Goal: Information Seeking & Learning: Learn about a topic

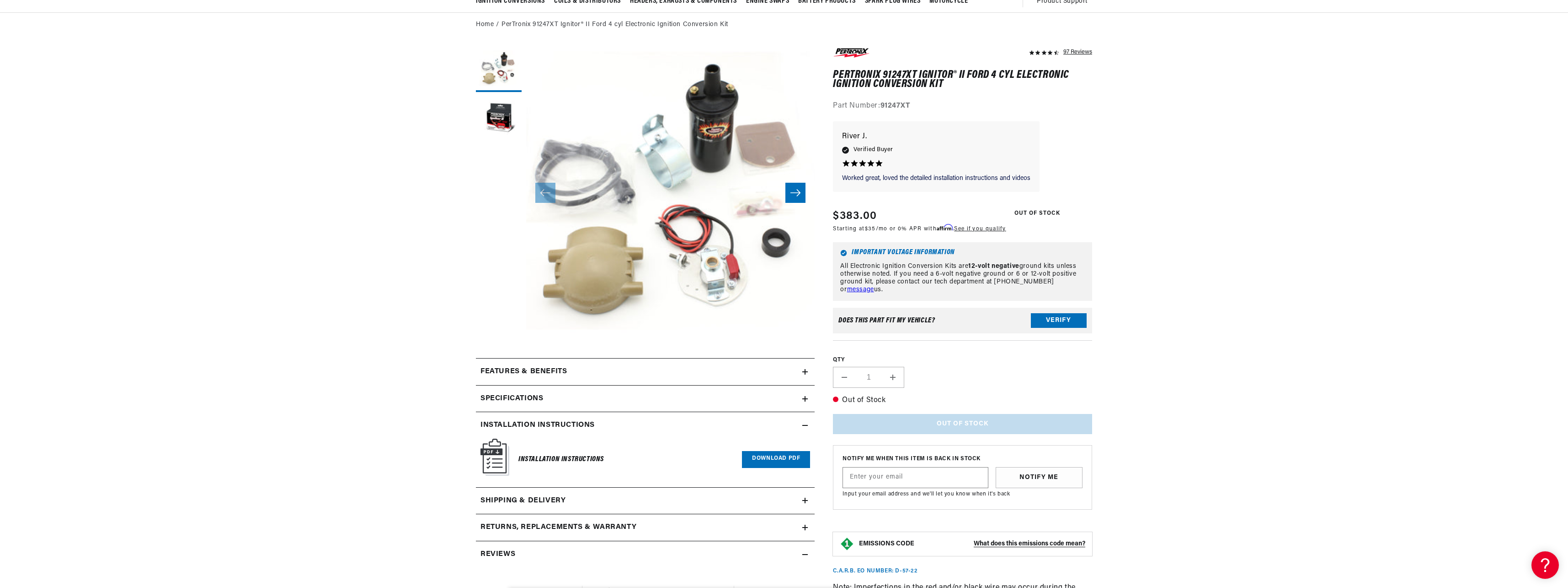
scroll to position [0, 342]
click at [500, 121] on button "Load image 2 in gallery view" at bounding box center [498, 119] width 45 height 45
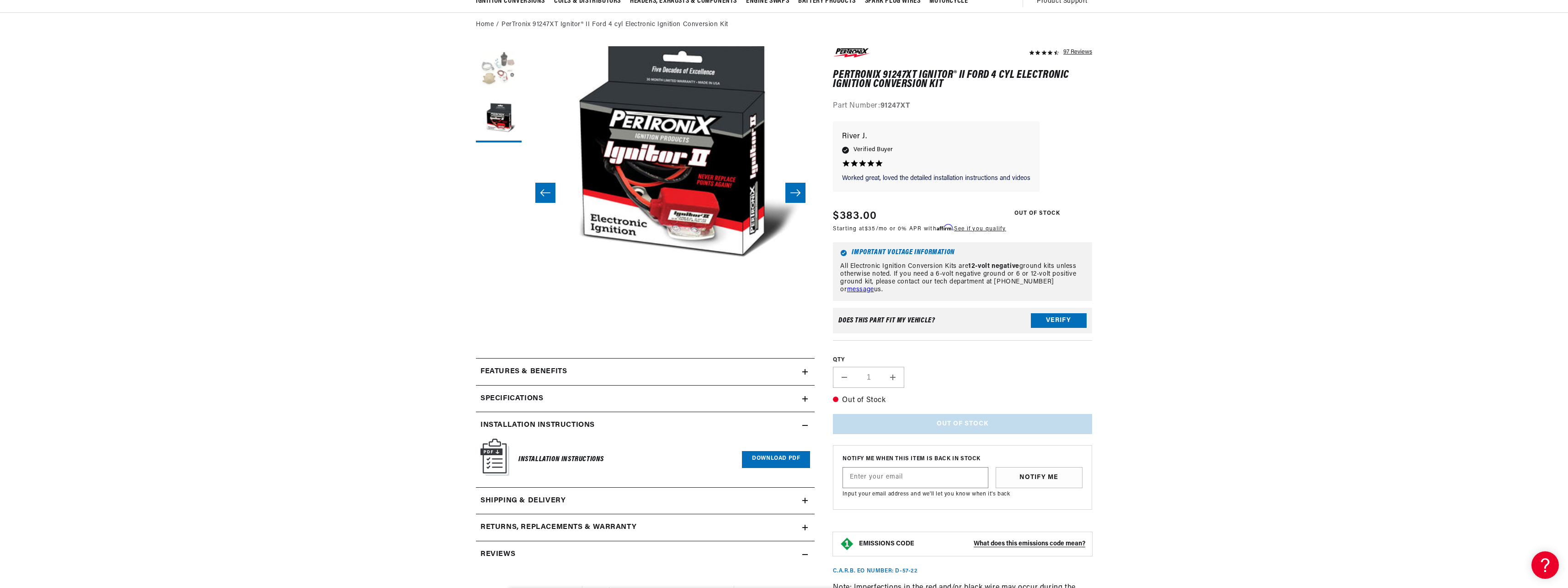
click at [497, 72] on button "Load image 1 in gallery view" at bounding box center [498, 68] width 45 height 45
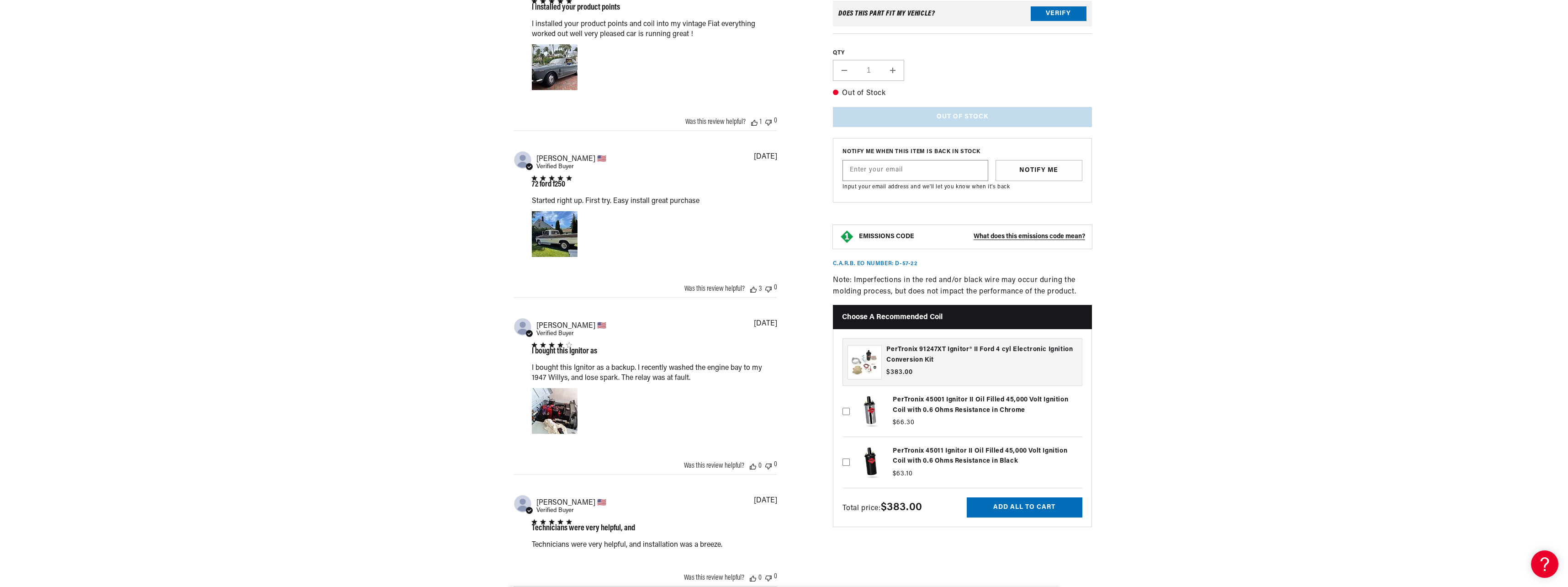
scroll to position [1005, 0]
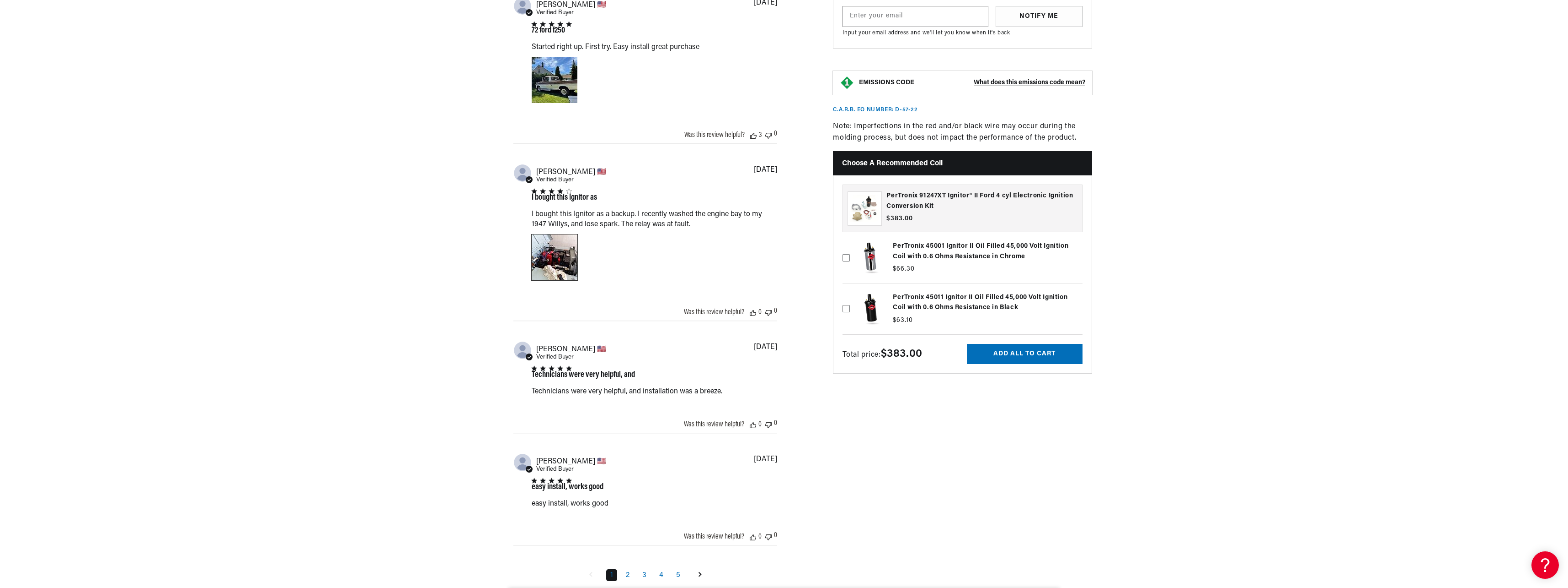
click at [577, 257] on div "Image of Review by Stephen S. on June 12, 23 number 1" at bounding box center [554, 256] width 45 height 45
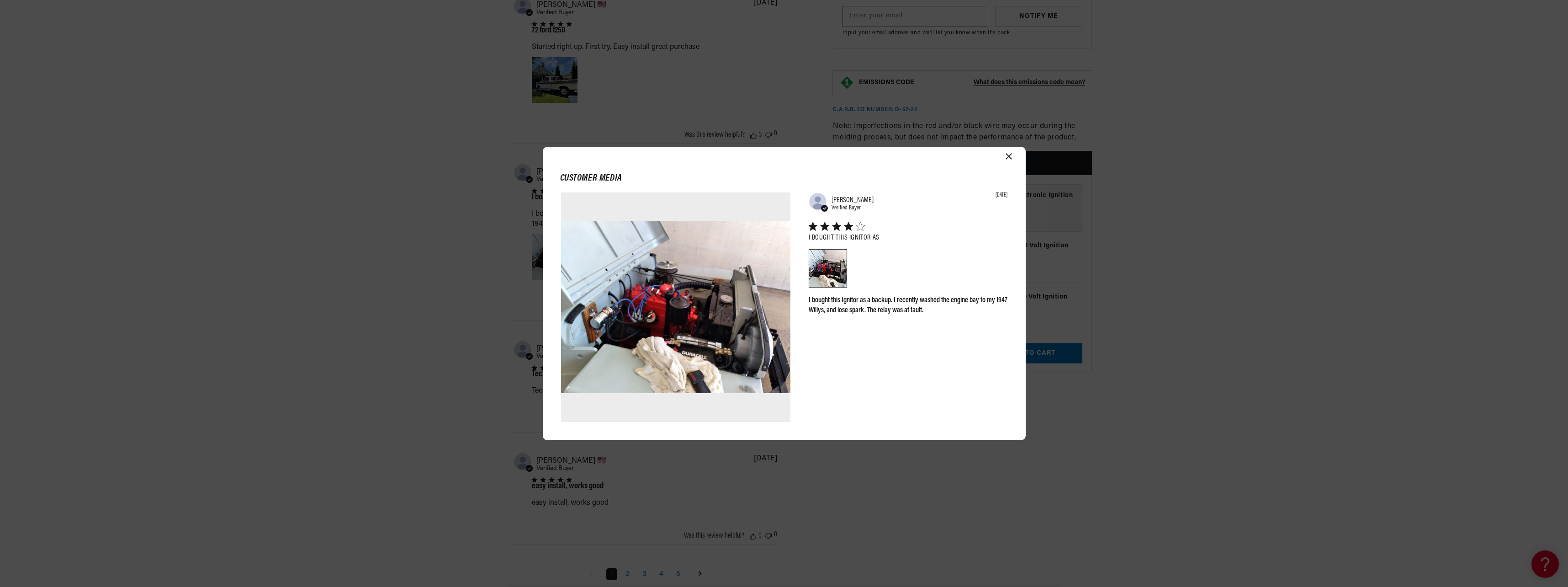
click at [427, 259] on div "Customer media Abstract user icon [PERSON_NAME] Verified Buyer [DATE] I bought …" at bounding box center [784, 294] width 1568 height 587
click at [700, 307] on img at bounding box center [676, 307] width 229 height 229
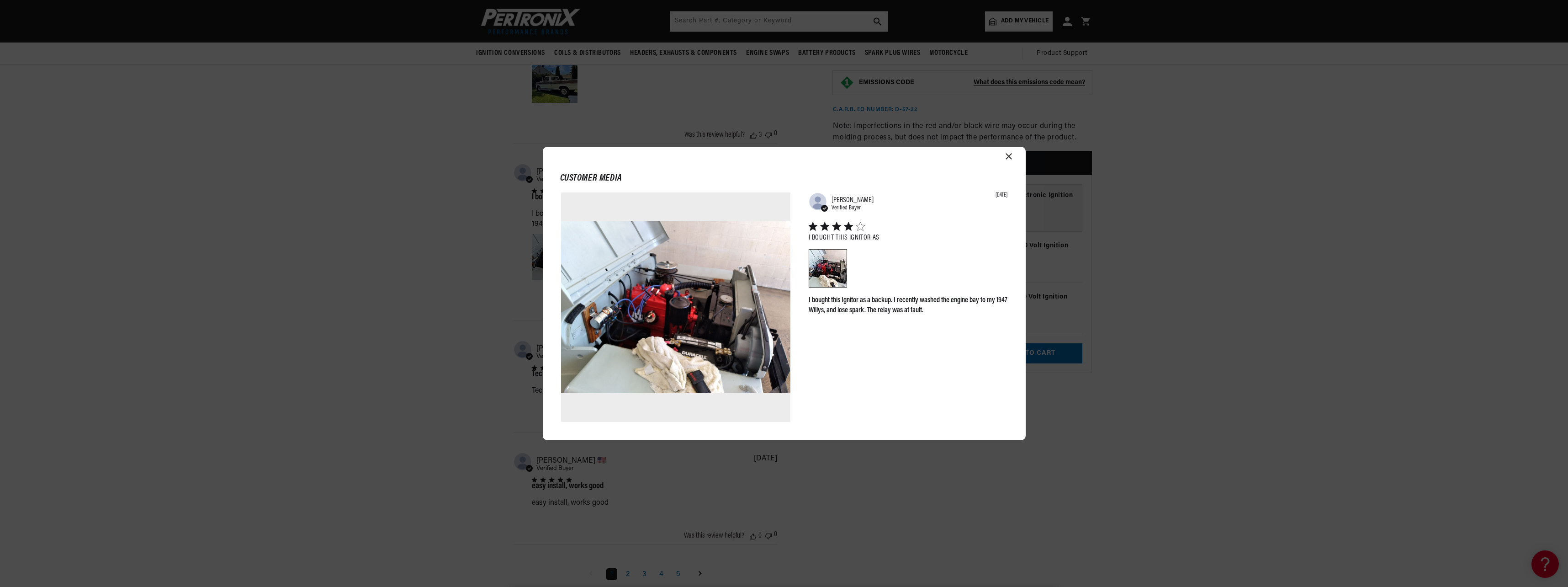
scroll to position [29, 0]
click at [333, 264] on div "Customer media Abstract user icon [PERSON_NAME] Verified Buyer [DATE] I bought …" at bounding box center [784, 294] width 1568 height 587
drag, startPoint x: 421, startPoint y: 233, endPoint x: 455, endPoint y: 229, distance: 34.2
click at [418, 233] on div "Customer media Abstract user icon [PERSON_NAME] Verified Buyer [DATE] I bought …" at bounding box center [784, 294] width 1568 height 587
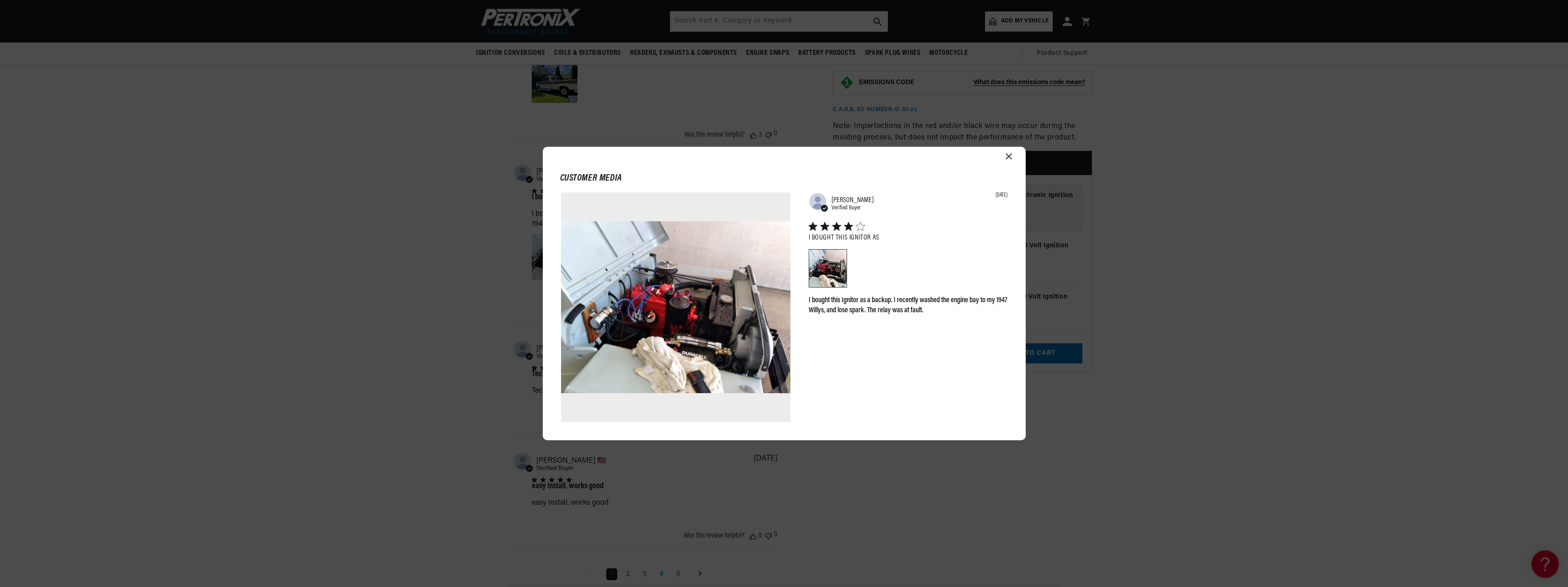
click at [1012, 158] on header "Customer media" at bounding box center [784, 173] width 483 height 38
click at [1010, 156] on icon "Close modal" at bounding box center [1009, 156] width 7 height 7
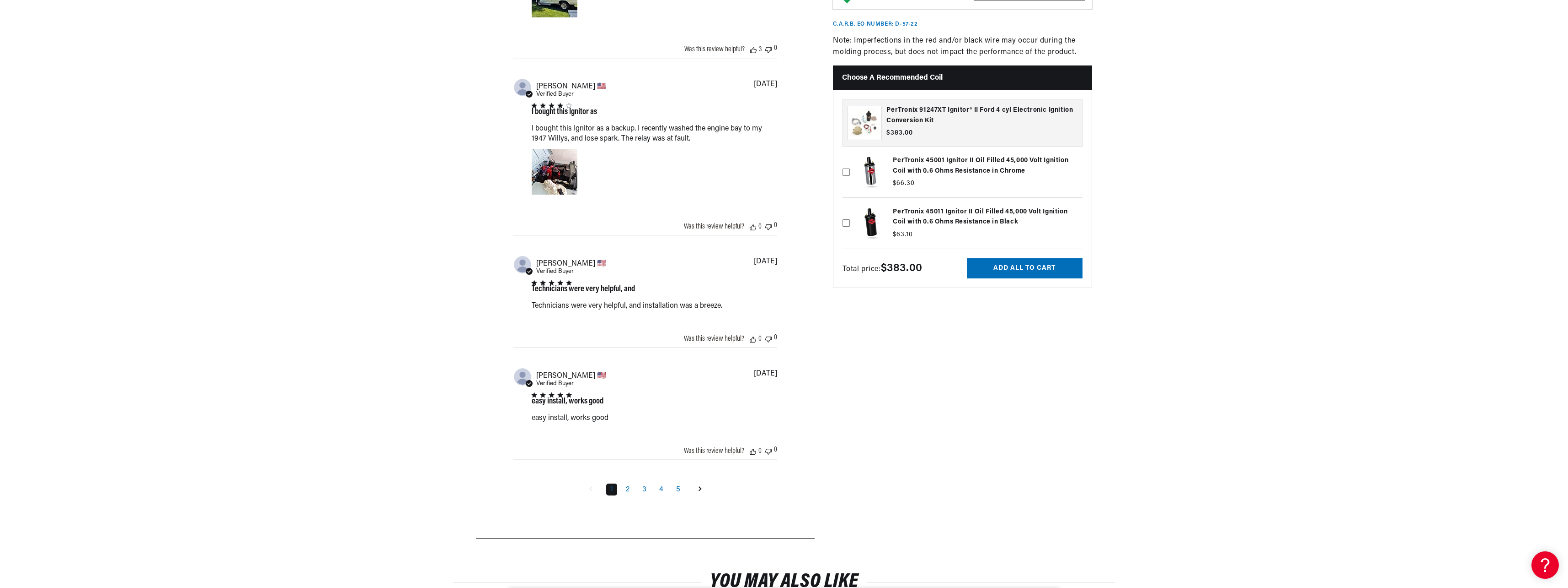
scroll to position [1286, 0]
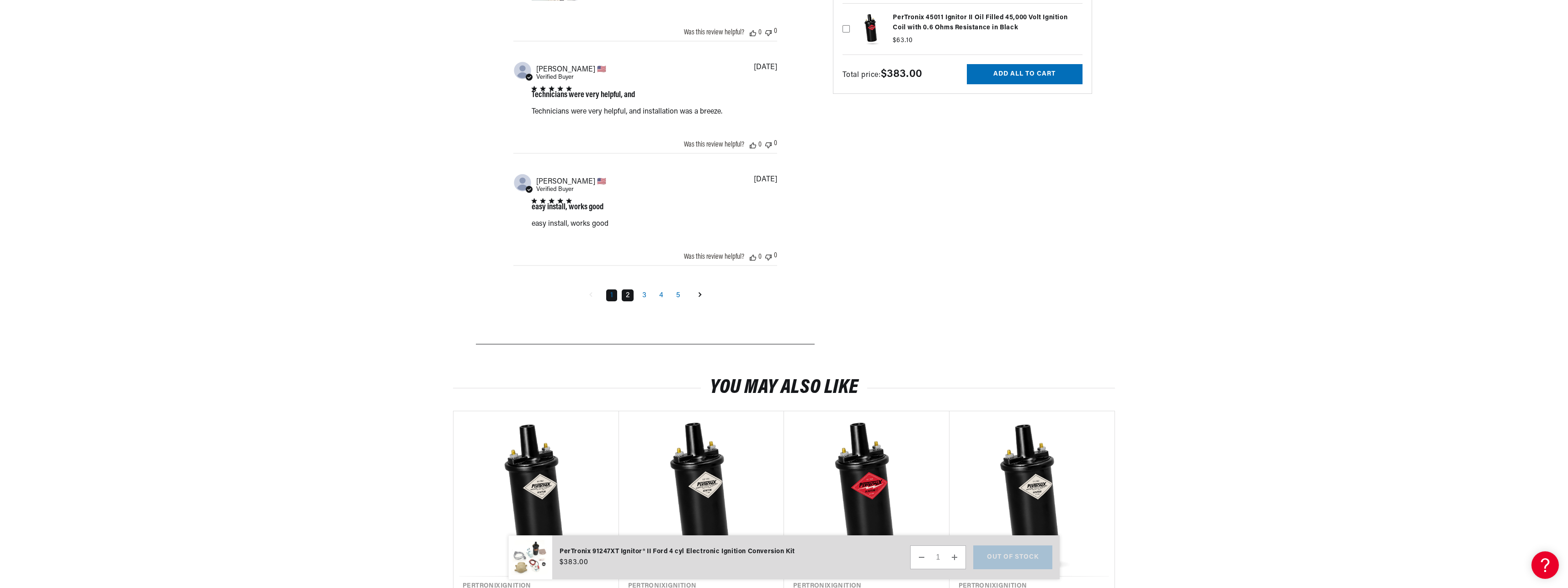
click at [625, 298] on link "2" at bounding box center [628, 295] width 12 height 12
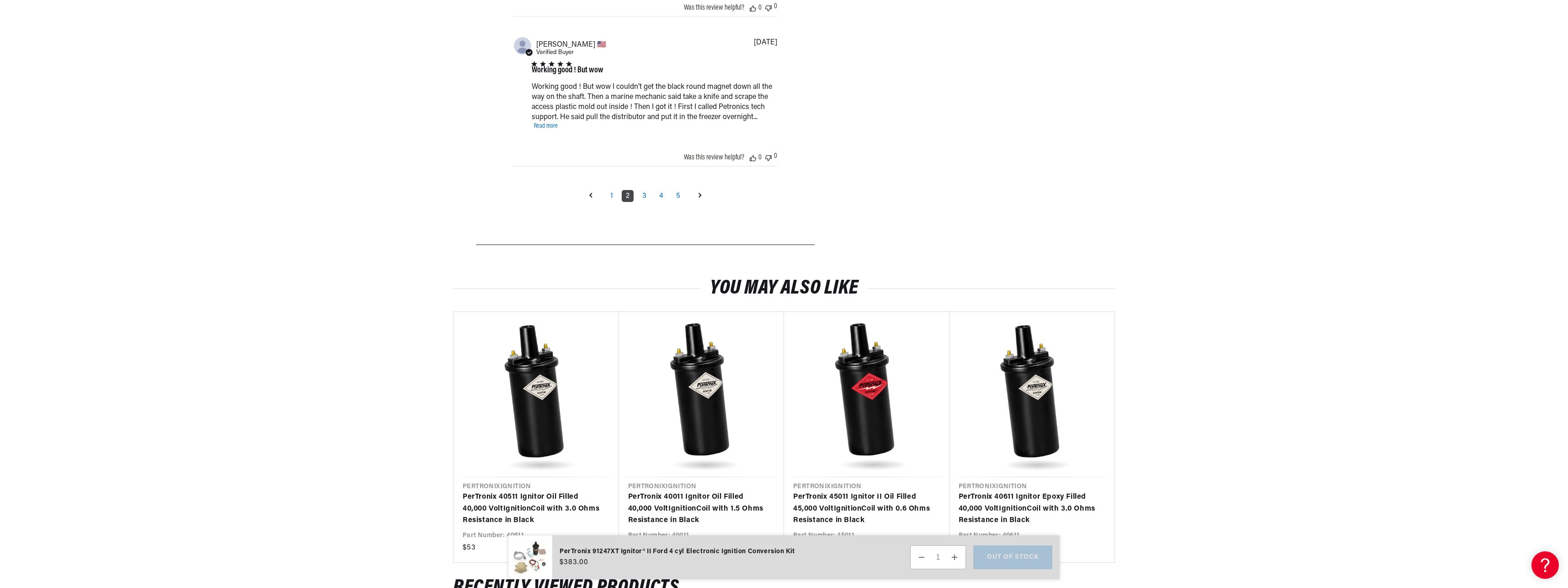
scroll to position [1357, 0]
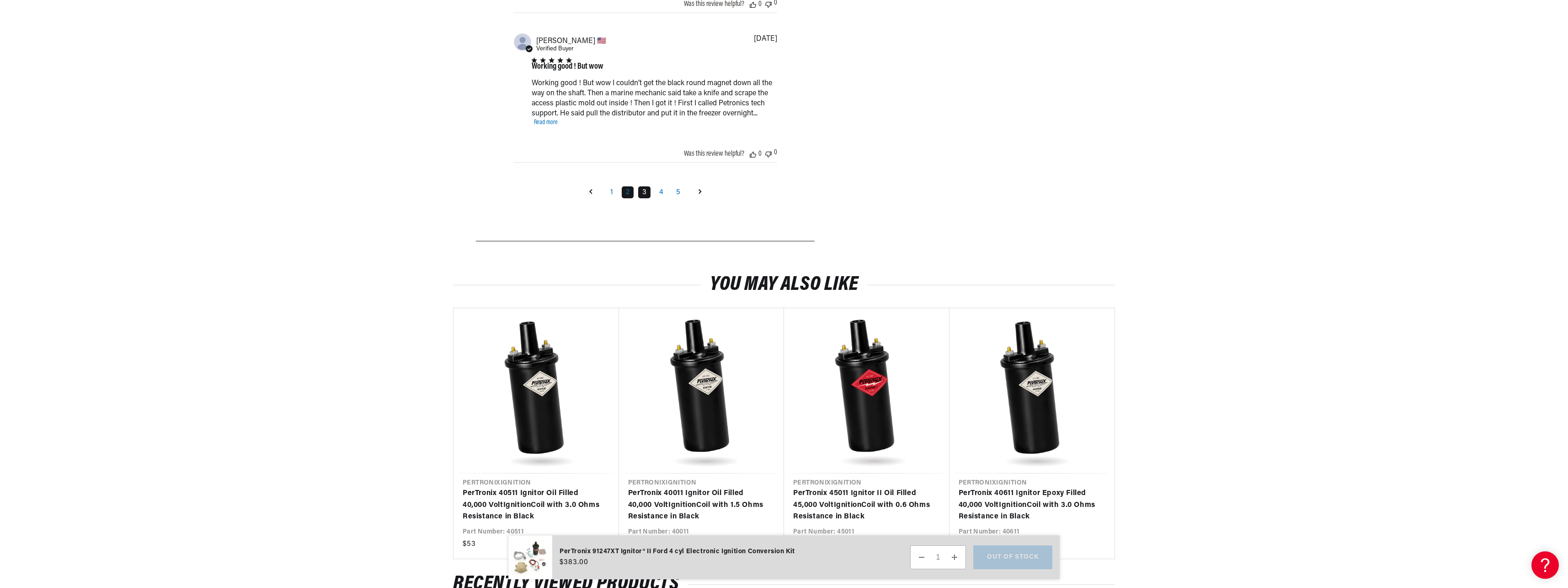
click at [641, 195] on link "3" at bounding box center [644, 192] width 13 height 12
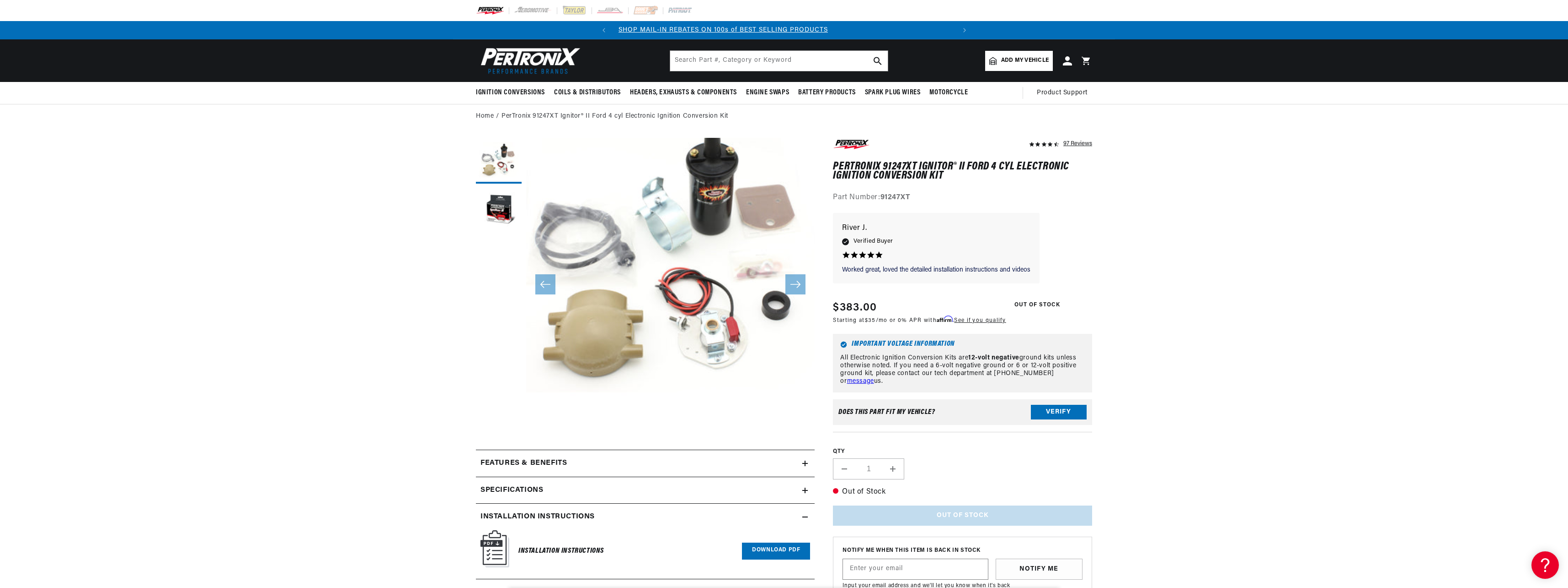
scroll to position [0, 342]
click at [497, 426] on button "Open media 1 in modal" at bounding box center [497, 426] width 0 height 0
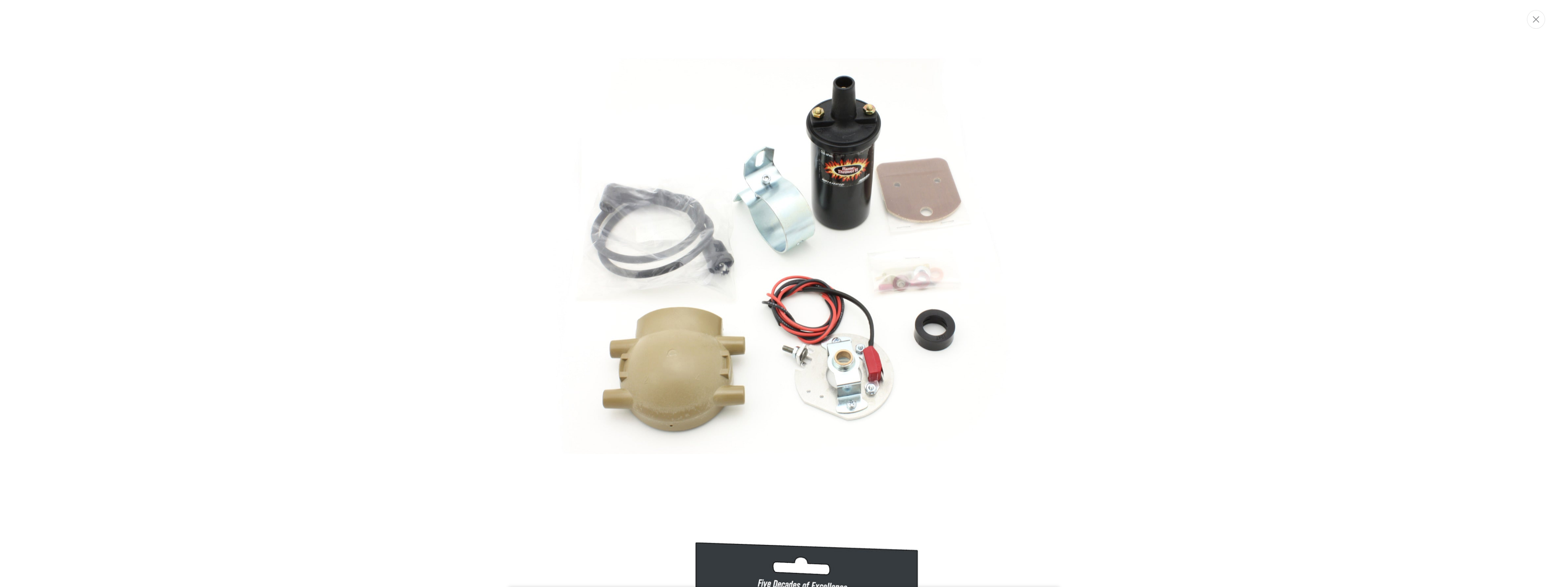
click at [709, 210] on img "Media gallery" at bounding box center [784, 255] width 494 height 494
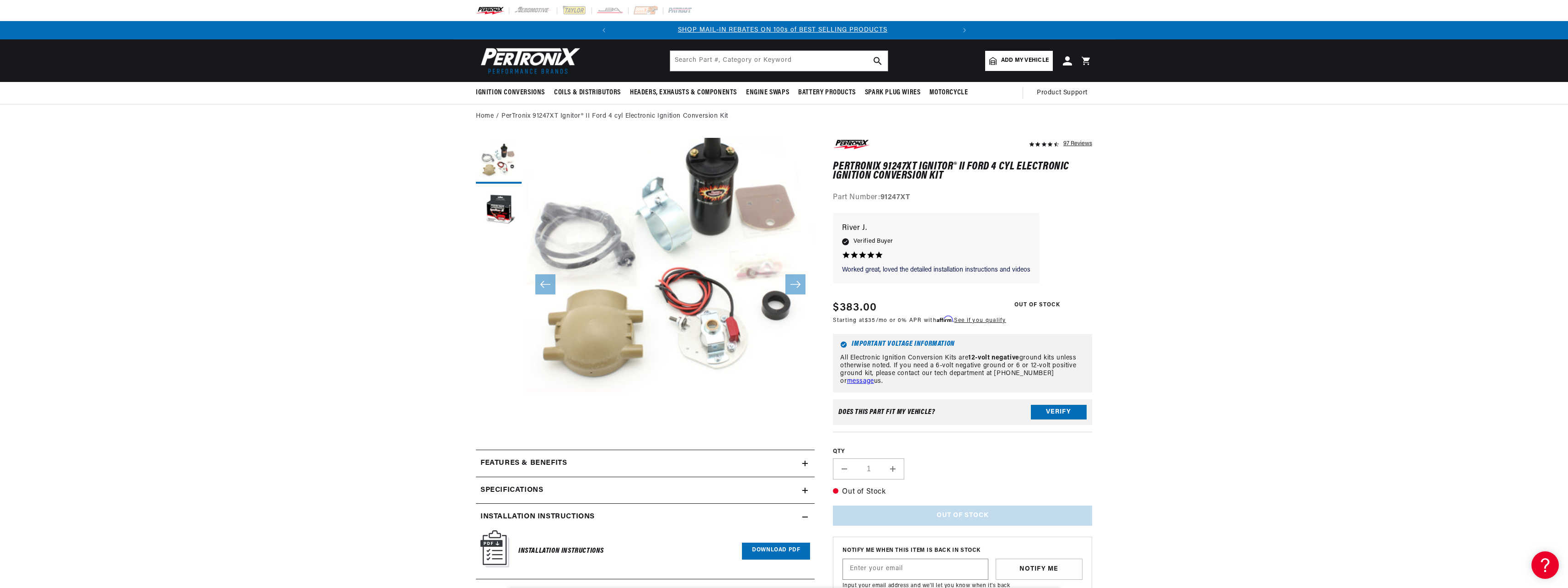
scroll to position [0, 0]
